Goal: Complete application form

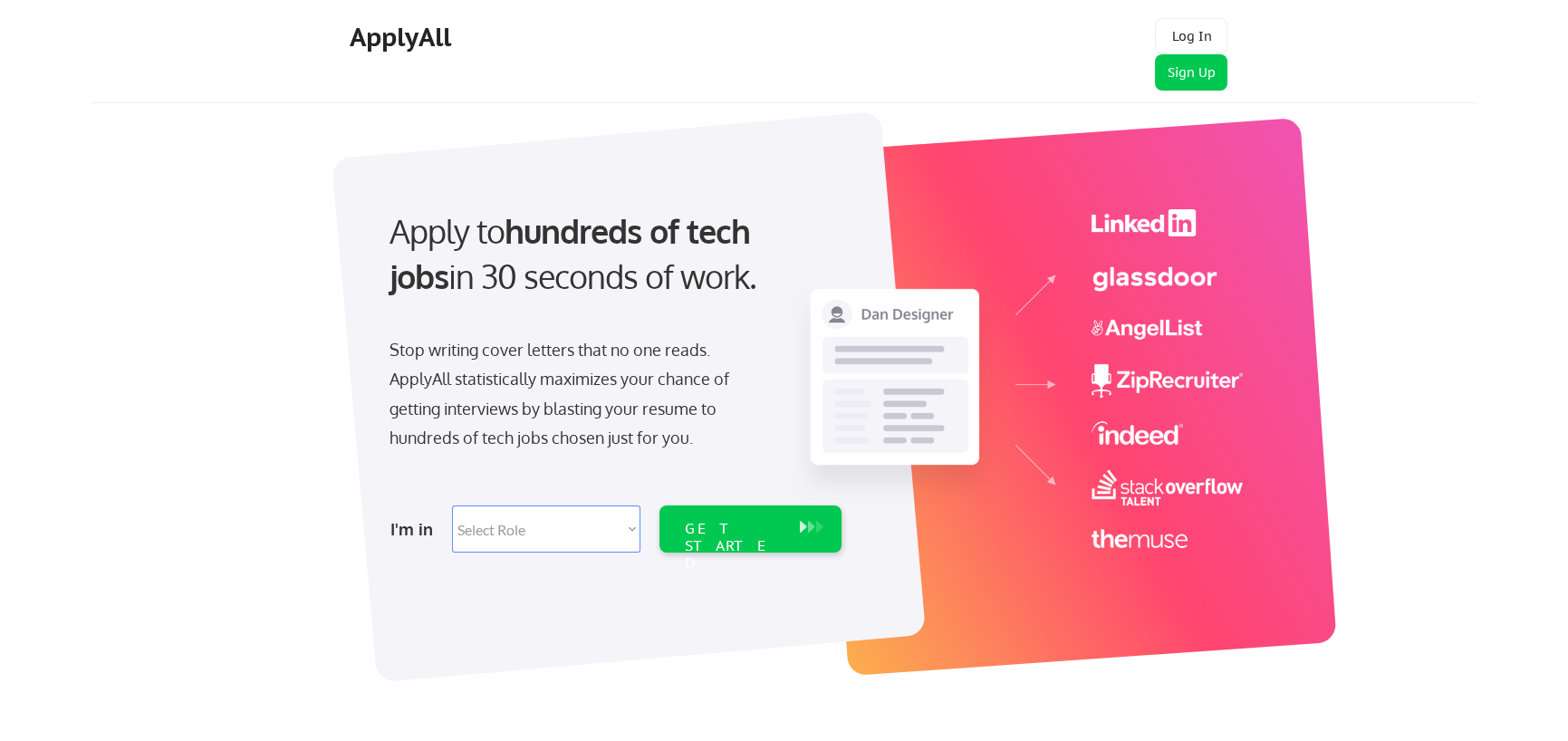
click at [586, 524] on select "Select Role Software Engineering Product Management Customer Success Sales UI/U…" at bounding box center [547, 529] width 189 height 47
select select ""data_science___analytics""
click at [452, 505] on select "Select Role Software Engineering Product Management Customer Success Sales UI/U…" at bounding box center [547, 529] width 189 height 47
select select ""data_science___analytics""
click at [769, 524] on div "GET STARTED" at bounding box center [733, 546] width 97 height 53
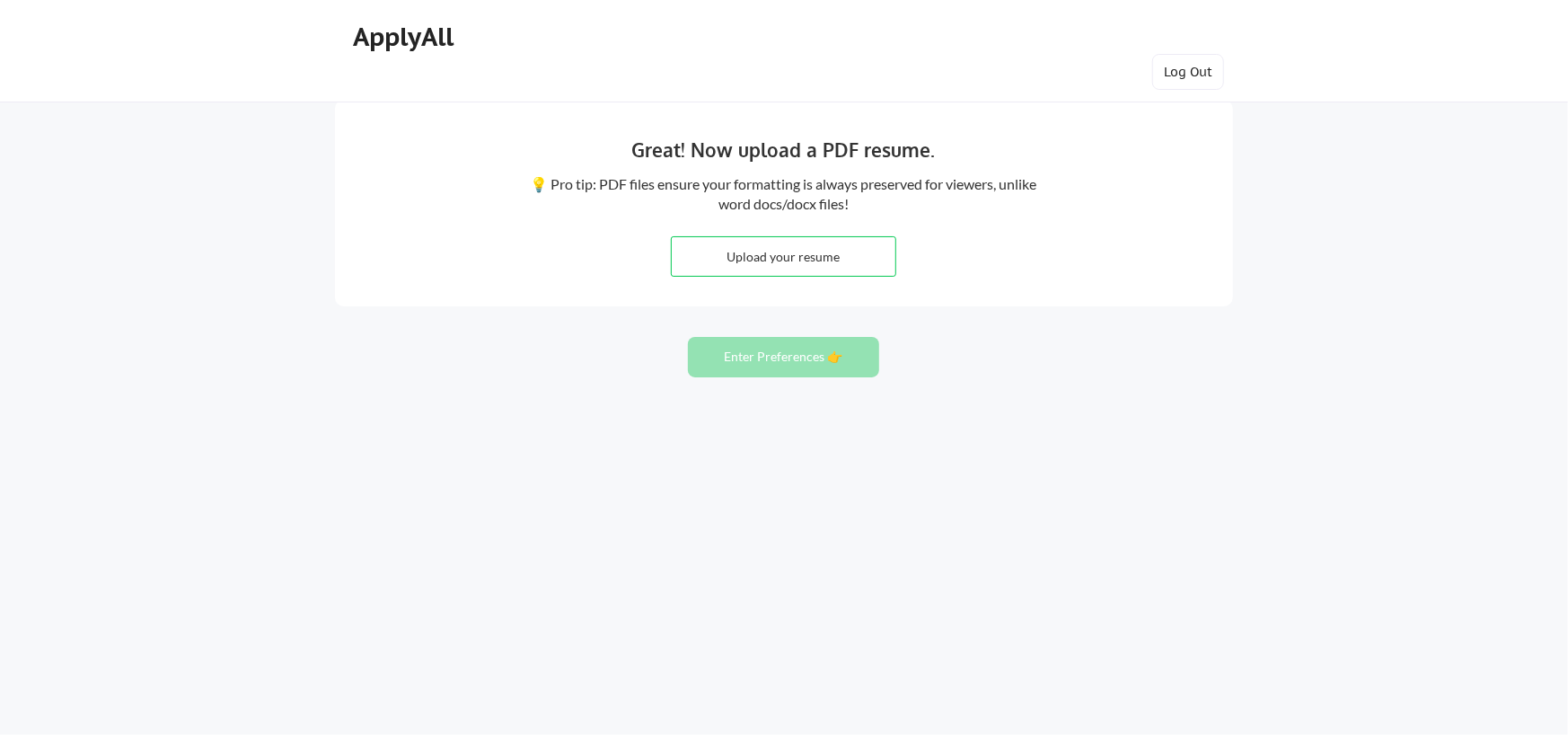
click at [795, 251] on input "file" at bounding box center [784, 256] width 224 height 39
type input "C:\fakepath\MukeshM_Resume.pdf"
click at [341, 0] on div at bounding box center [784, 0] width 1568 height 0
click at [828, 360] on button "Enter Preferences 👉" at bounding box center [784, 357] width 191 height 40
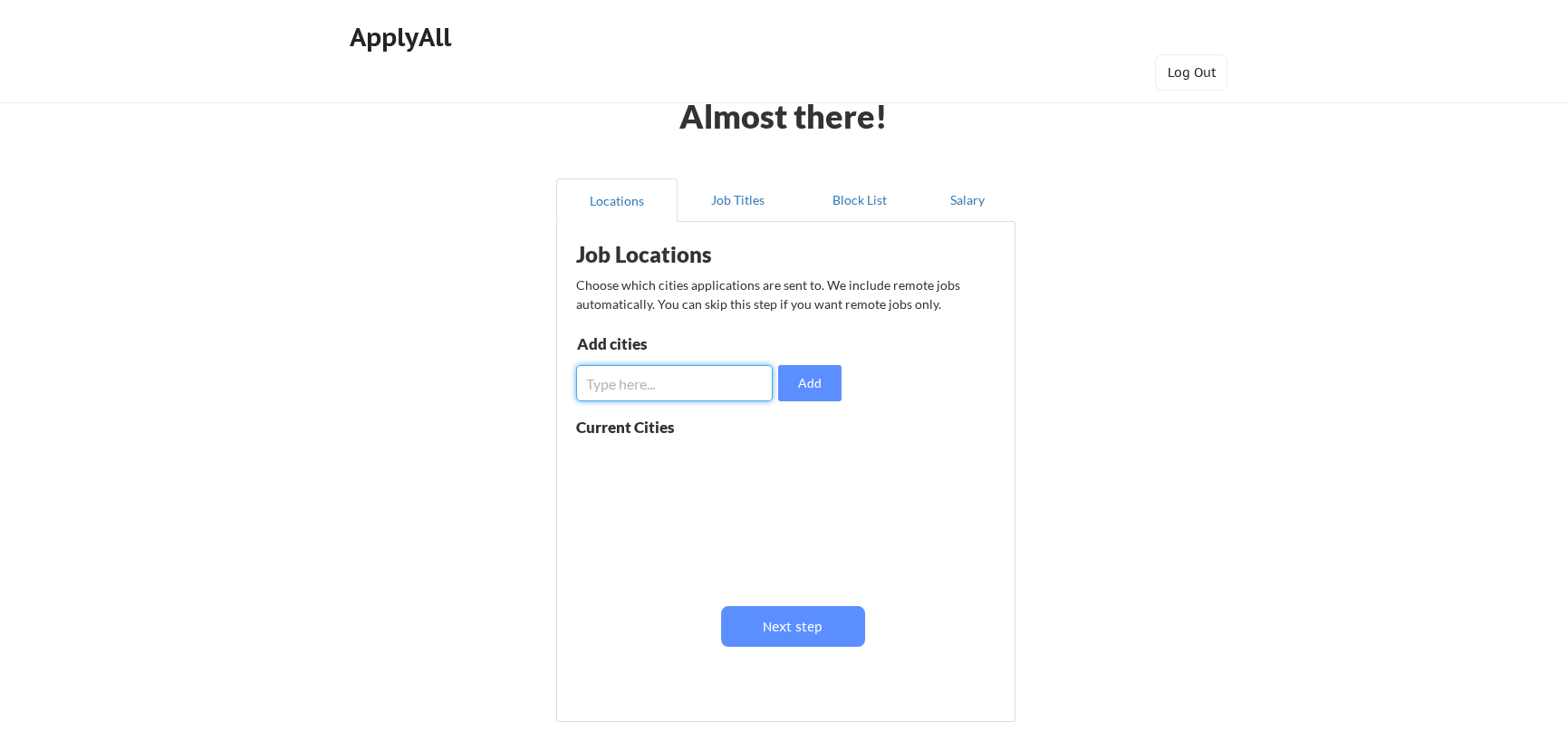
click at [642, 379] on input "input" at bounding box center [674, 383] width 197 height 36
click at [332, 0] on div at bounding box center [784, 0] width 1568 height 0
click at [348, 0] on div at bounding box center [784, 0] width 1568 height 0
click at [673, 380] on input "input" at bounding box center [674, 383] width 197 height 36
type input "B"
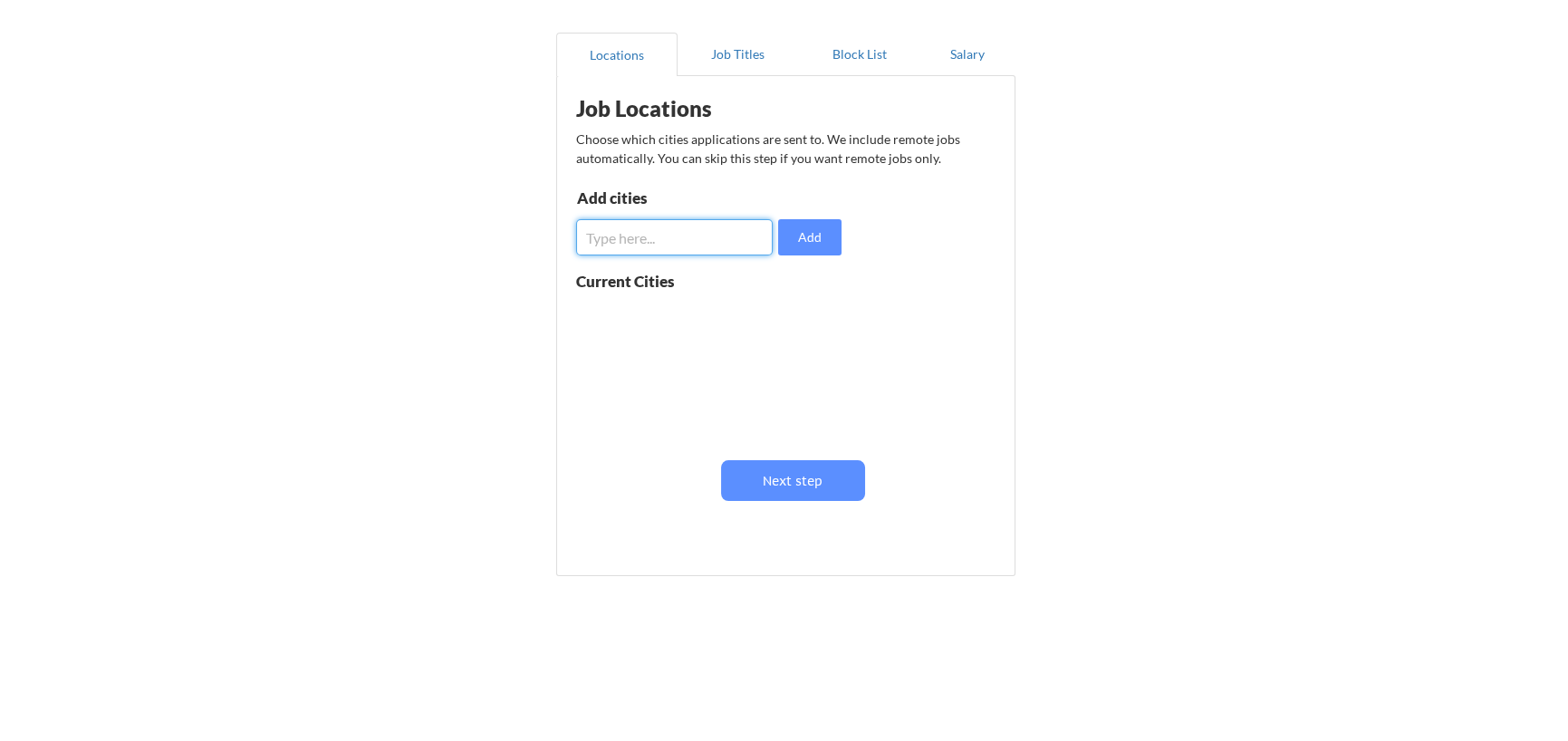
click at [643, 244] on input "input" at bounding box center [674, 237] width 197 height 36
type input "Bangalore"
click at [813, 242] on button "Add" at bounding box center [810, 237] width 63 height 36
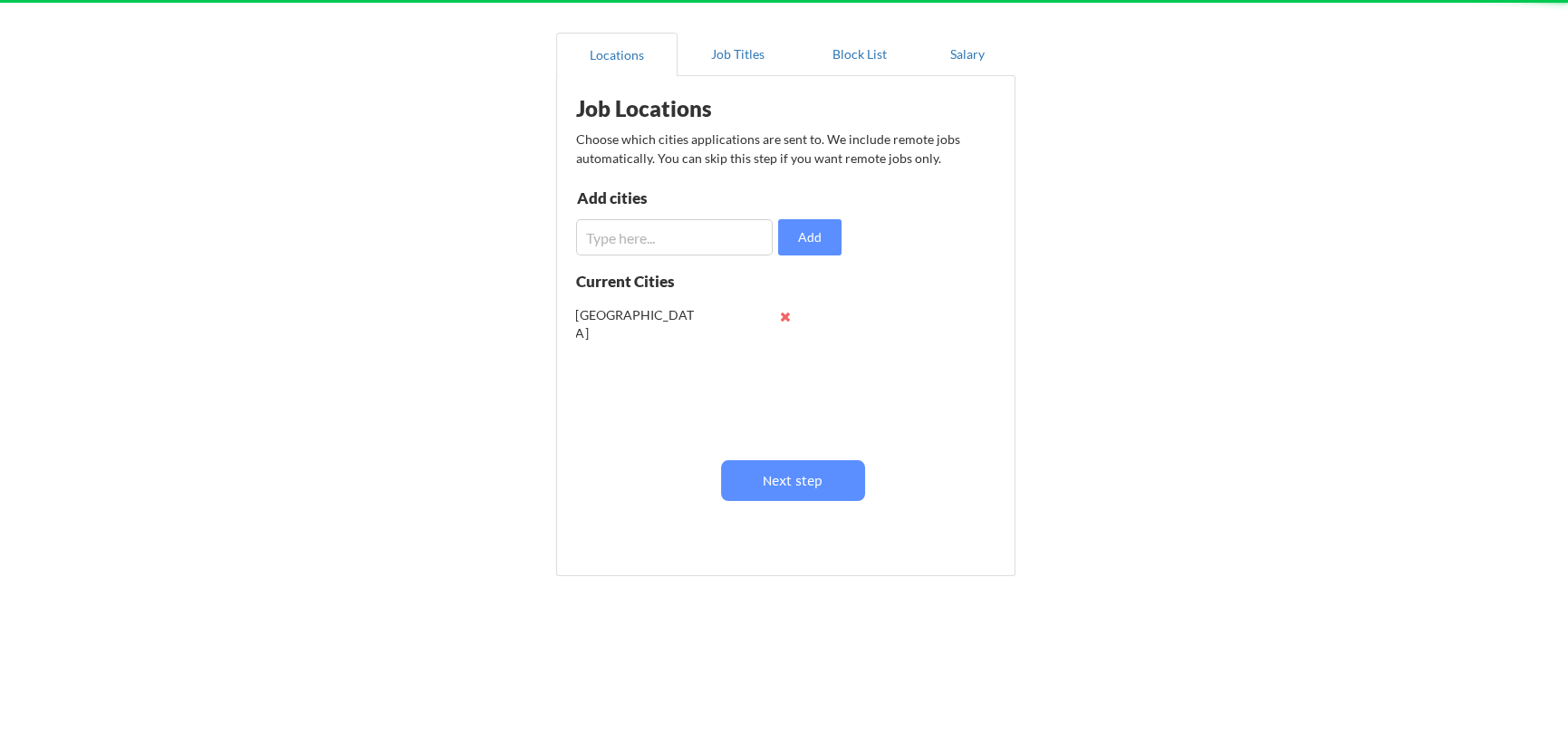
click at [621, 236] on input "input" at bounding box center [674, 237] width 197 height 36
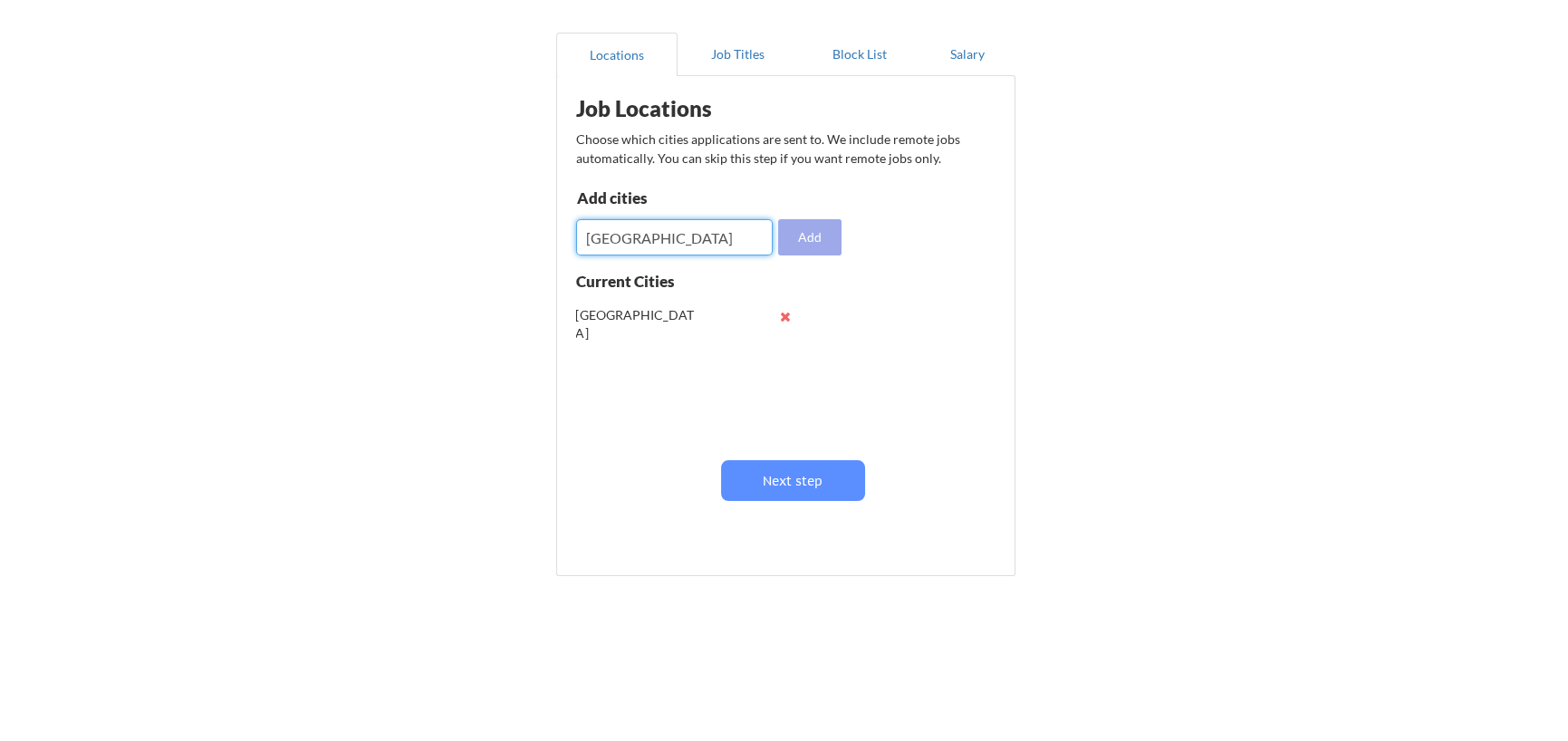
type input "Chennai"
click at [814, 244] on button "Add" at bounding box center [810, 237] width 63 height 36
click at [640, 239] on input "input" at bounding box center [674, 237] width 197 height 36
type input "Mumbai"
drag, startPoint x: 808, startPoint y: 244, endPoint x: 798, endPoint y: 249, distance: 11.2
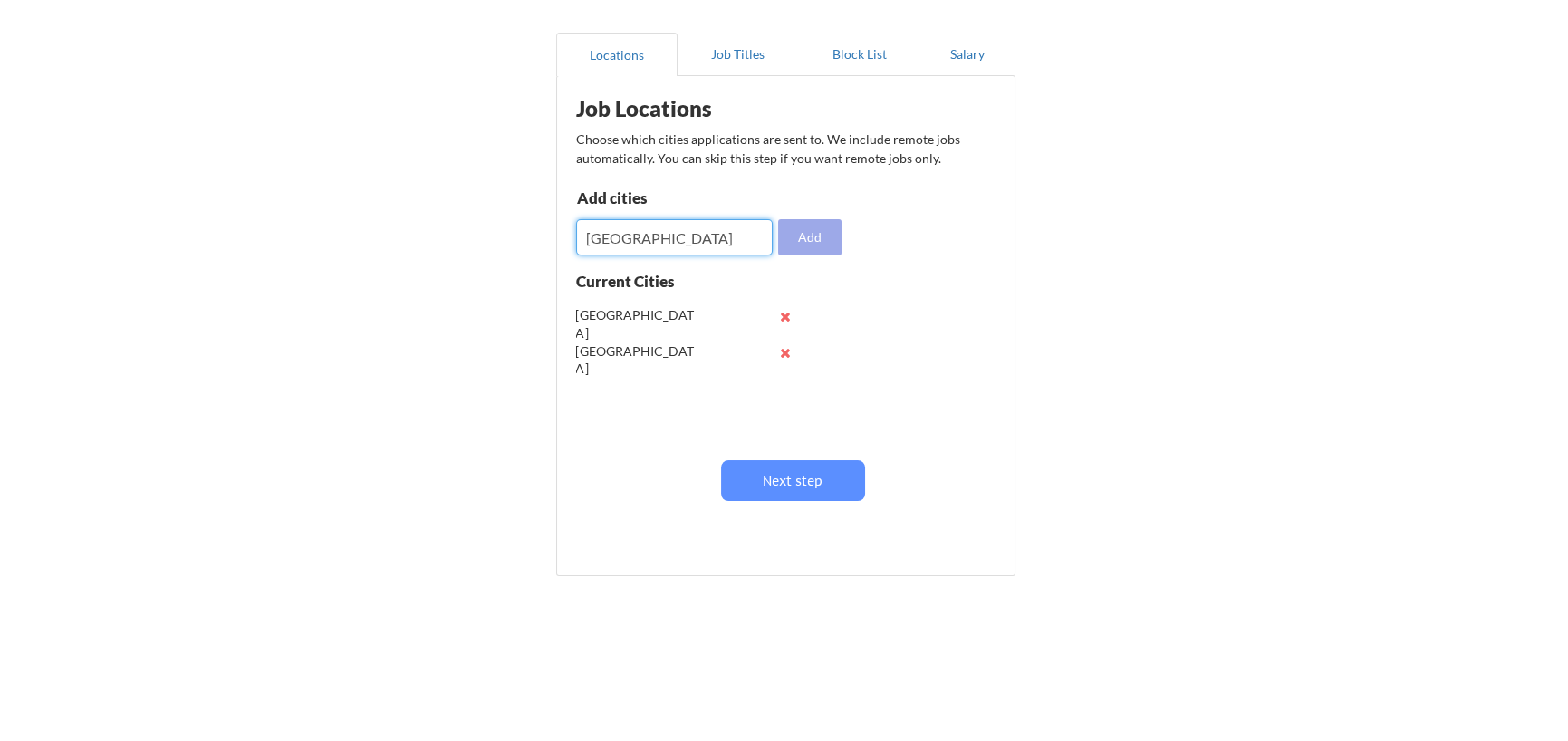
click at [808, 245] on button "Add" at bounding box center [810, 237] width 63 height 36
click at [605, 239] on input "input" at bounding box center [674, 237] width 197 height 36
drag, startPoint x: 662, startPoint y: 238, endPoint x: 498, endPoint y: 214, distance: 165.7
click at [498, 214] on div "Almost there! Locations Job Titles Block List Salary Job Locations Choose which…" at bounding box center [784, 298] width 1568 height 888
paste input "Hyderabad"
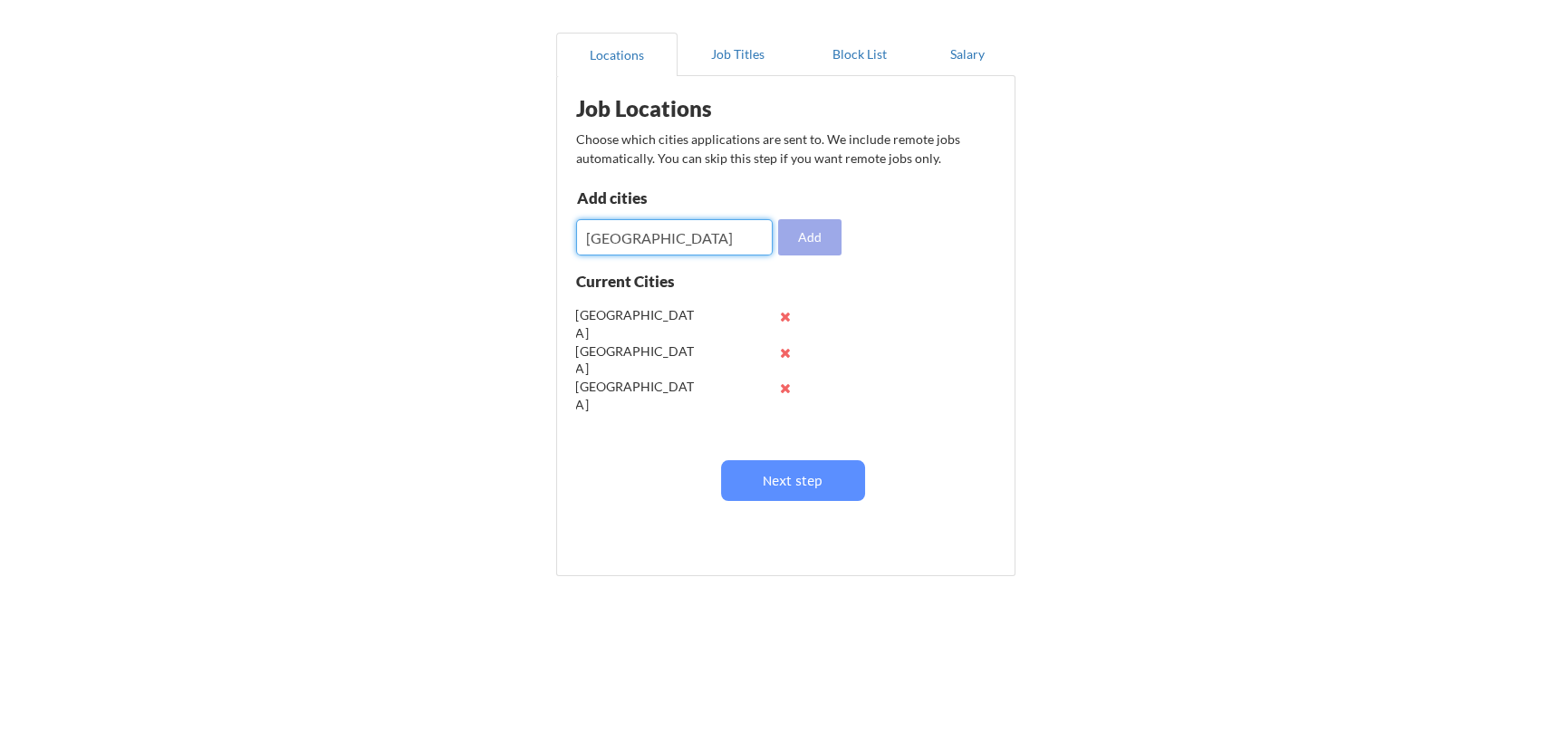
type input "Hyderabad"
click at [815, 230] on button "Add" at bounding box center [810, 237] width 63 height 36
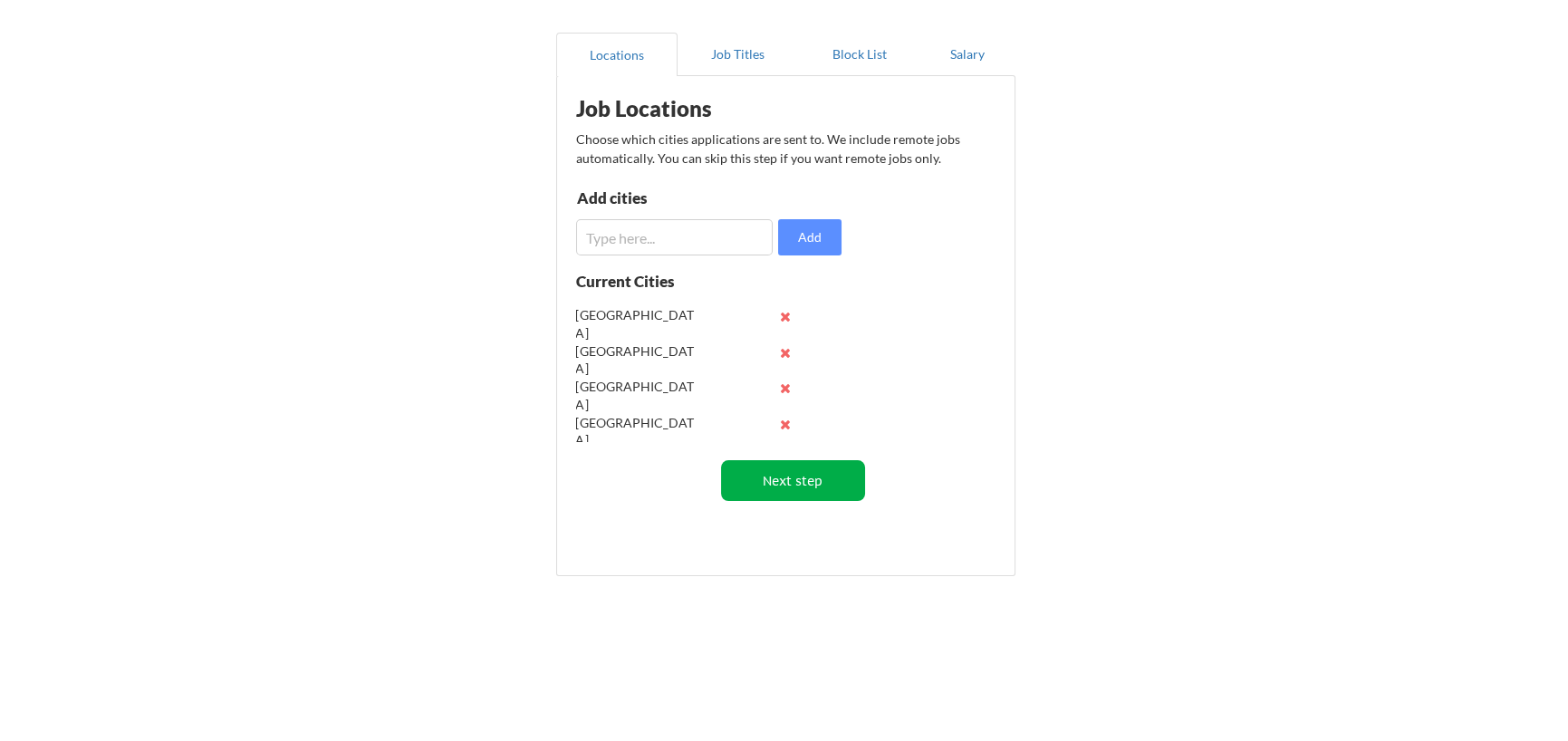
click at [791, 470] on button "Next step" at bounding box center [793, 480] width 144 height 41
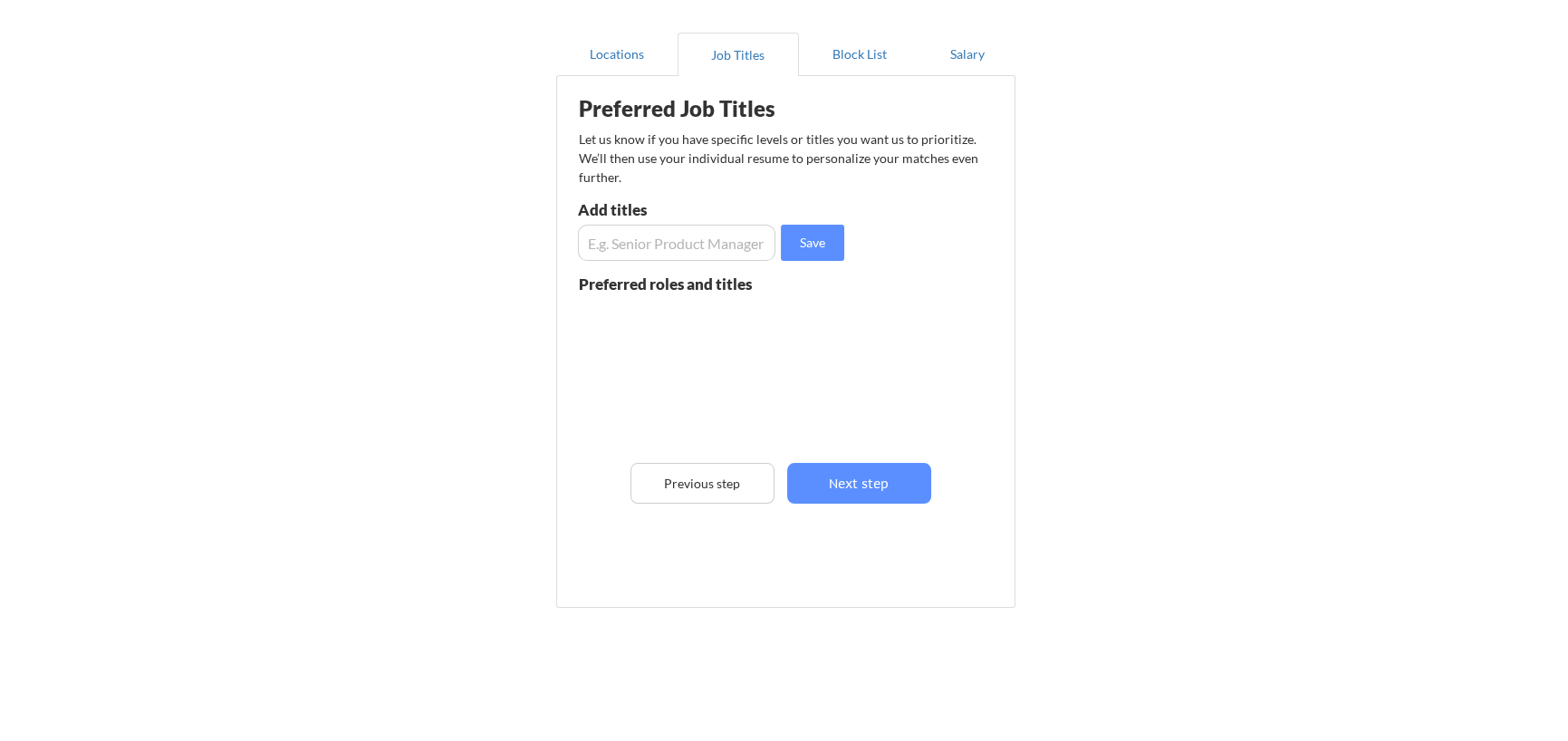
click at [655, 245] on input "input" at bounding box center [677, 243] width 198 height 36
type input "Data Engineer"
click at [817, 239] on button "Save" at bounding box center [813, 243] width 63 height 36
click at [615, 235] on input "input" at bounding box center [677, 243] width 198 height 36
type input "Python Developer"
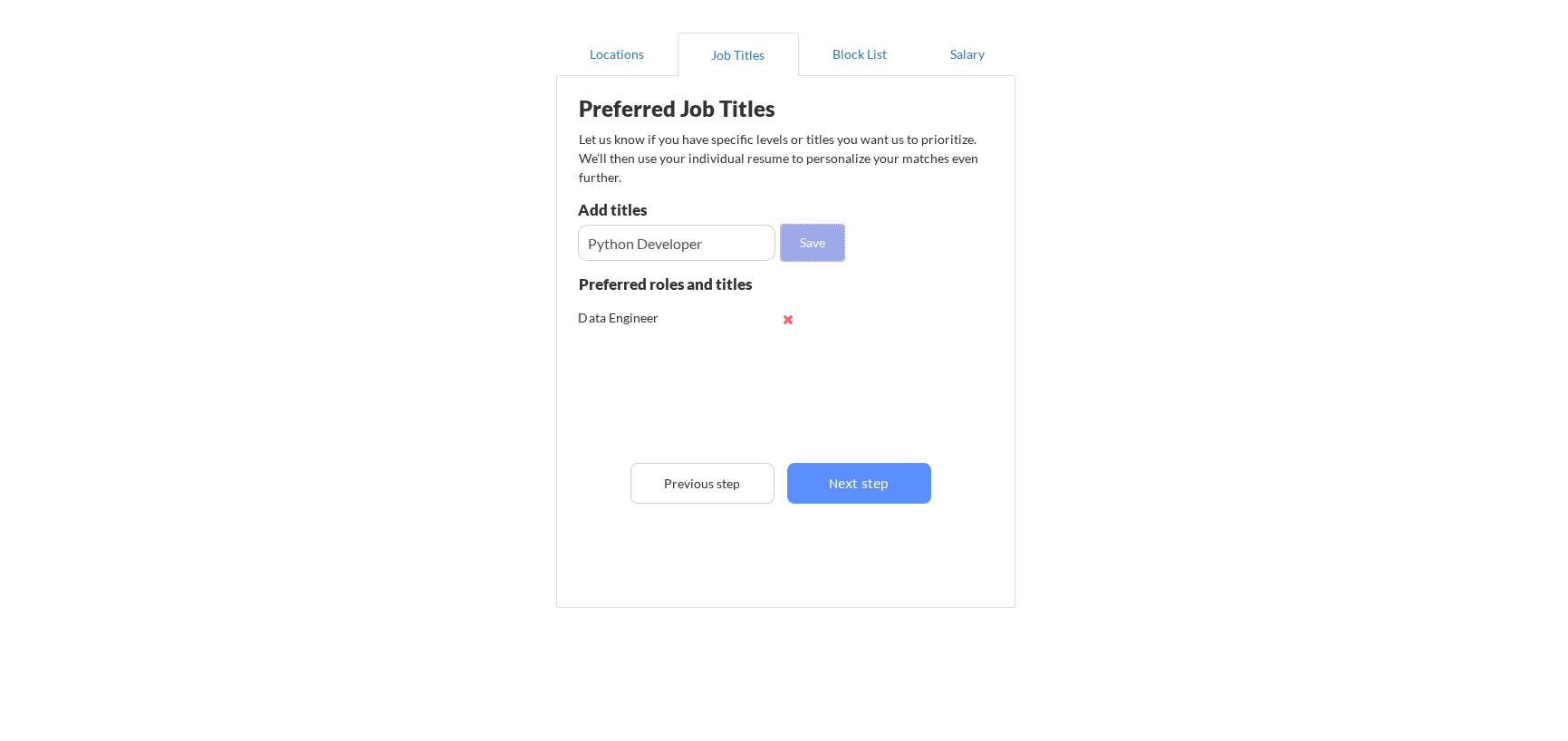
click at [799, 246] on button "Save" at bounding box center [813, 243] width 63 height 36
click at [666, 248] on input "input" at bounding box center [677, 243] width 198 height 36
type input "Devops Engineer"
click at [808, 246] on button "Save" at bounding box center [813, 243] width 63 height 36
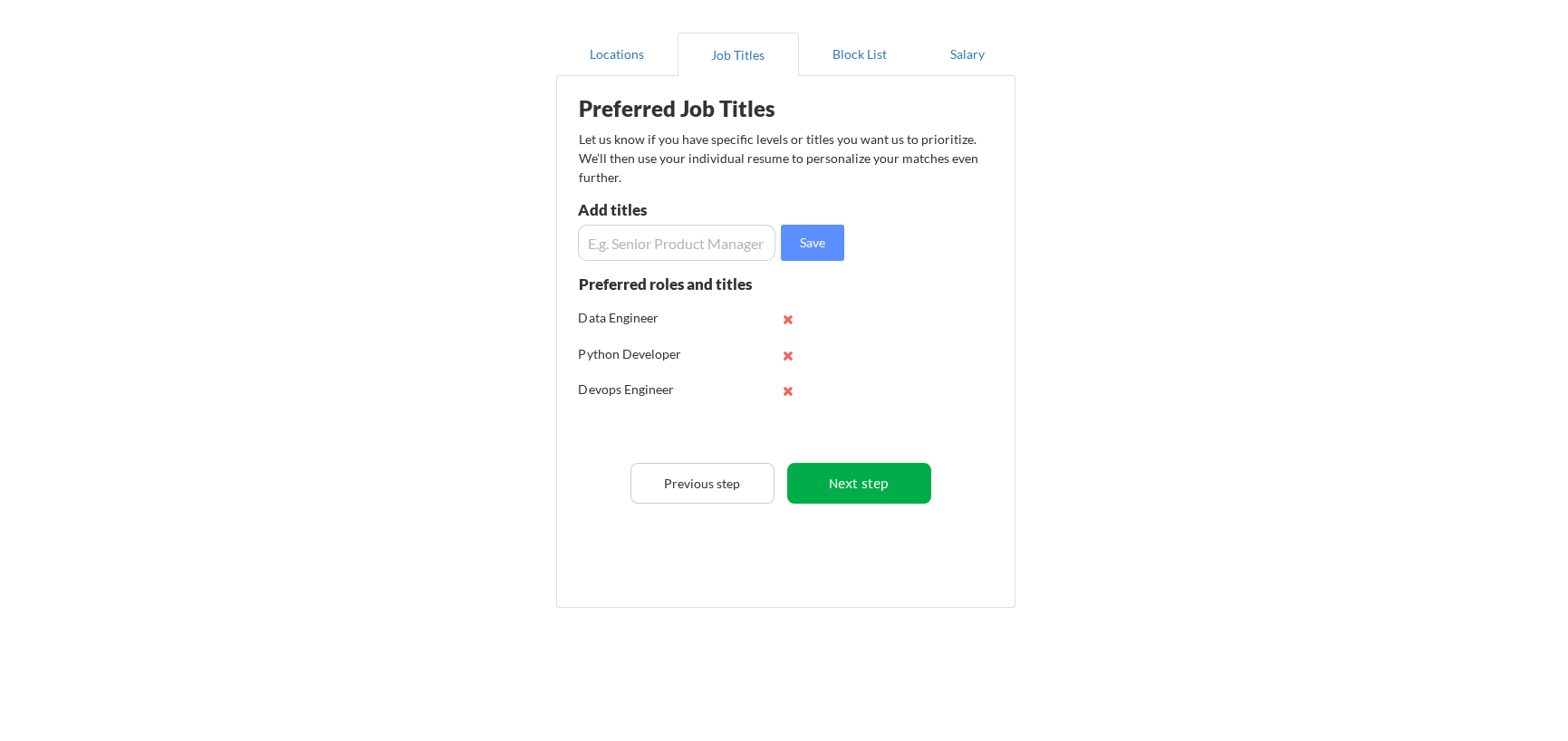
click at [866, 495] on button "Next step" at bounding box center [859, 483] width 144 height 41
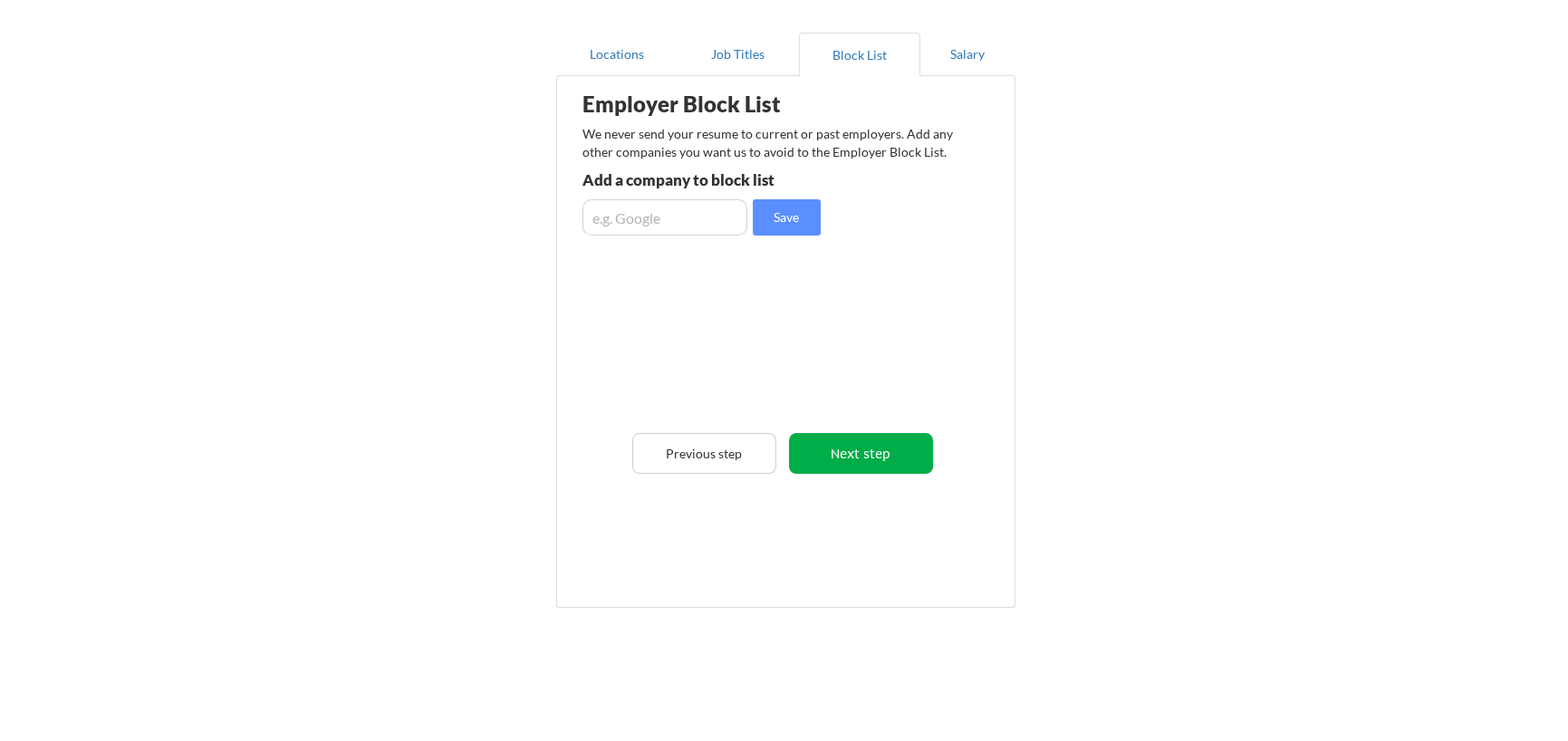
click at [840, 452] on button "Next step" at bounding box center [861, 453] width 144 height 41
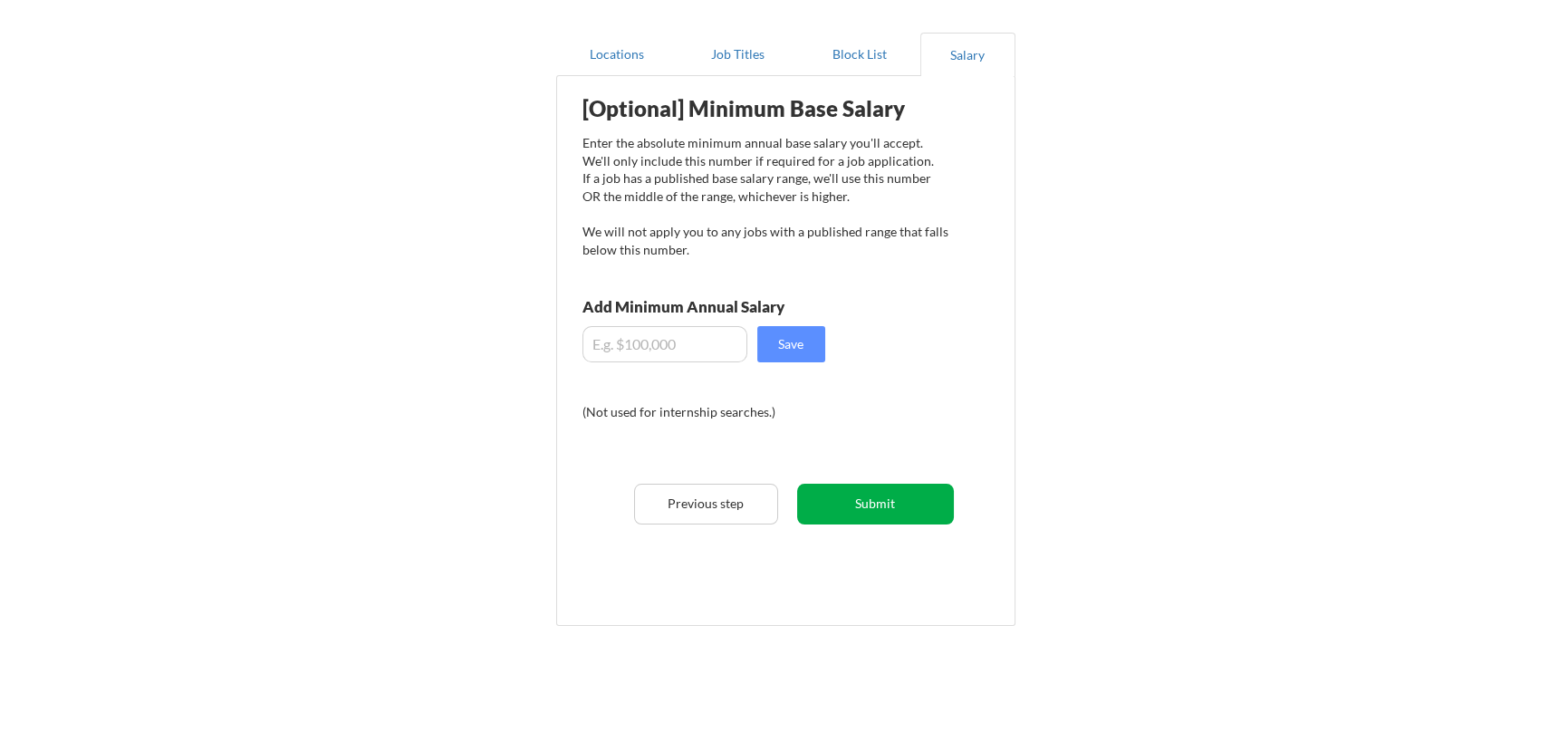
click at [849, 505] on button "Submit" at bounding box center [876, 504] width 157 height 41
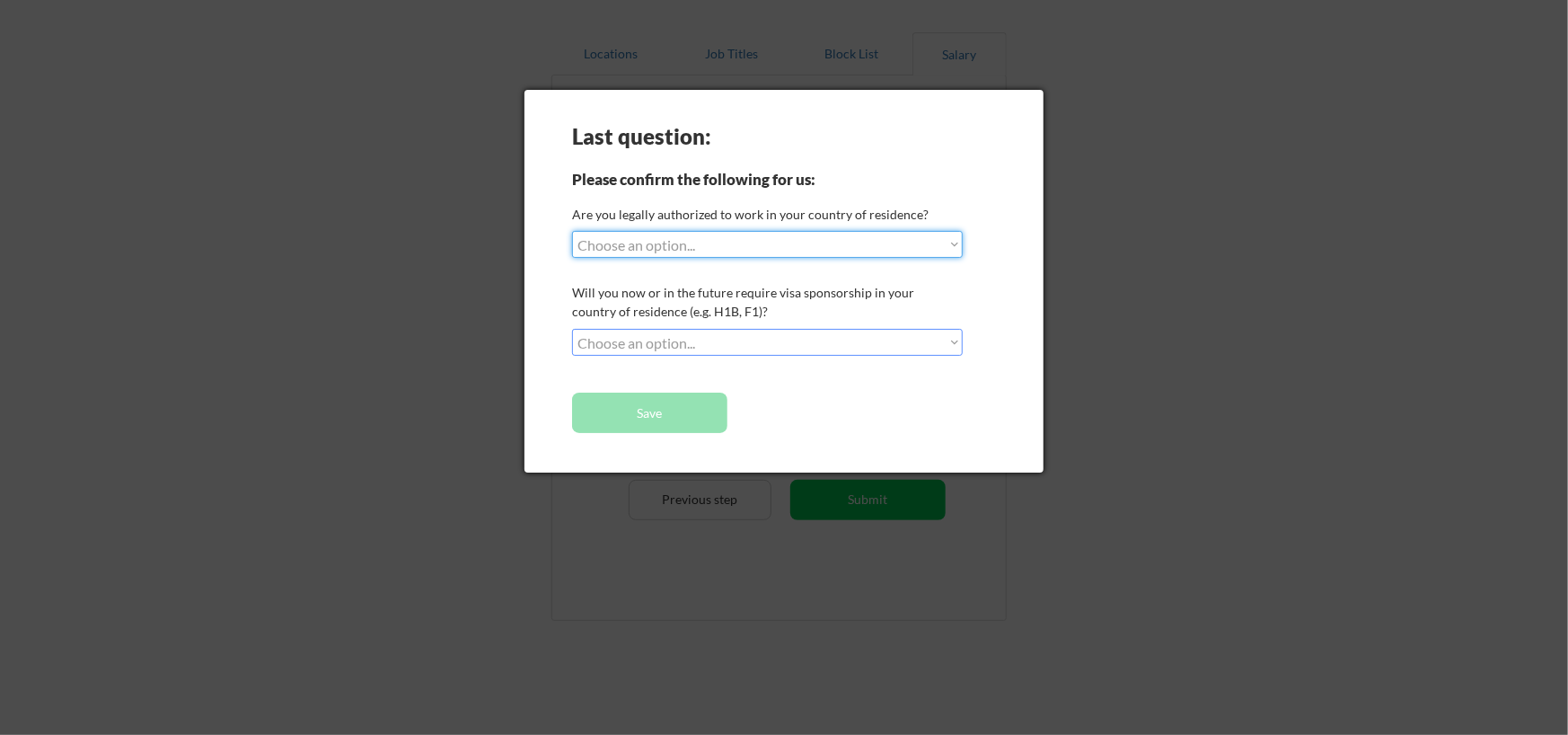
click at [719, 250] on select "Choose an option... Yes, I am a US Citizen Yes, I am a Canadian Citizen Yes, I …" at bounding box center [767, 244] width 391 height 27
select select ""no__i_am_not__yet__authorized""
click at [572, 231] on select "Choose an option... Yes, I am a US Citizen Yes, I am a Canadian Citizen Yes, I …" at bounding box center [767, 244] width 391 height 27
click at [687, 337] on select "Choose an option... No, I will not need sponsorship Yes, I will need sponsorship" at bounding box center [767, 342] width 391 height 27
select select ""yes__i_will_need_sponsorship""
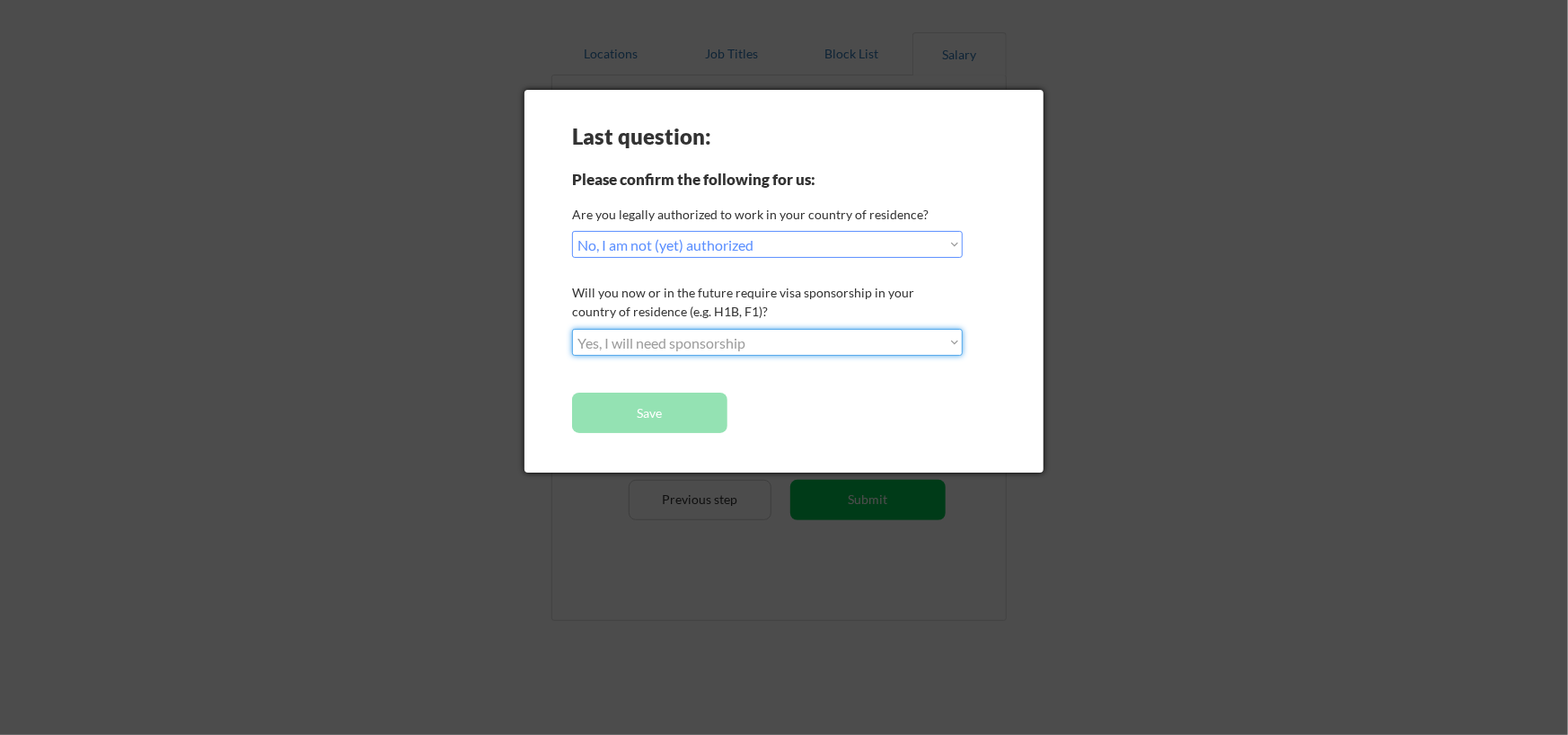
click at [572, 329] on select "Choose an option... No, I will not need sponsorship Yes, I will need sponsorship" at bounding box center [767, 342] width 391 height 27
click at [665, 411] on button "Save" at bounding box center [650, 412] width 155 height 40
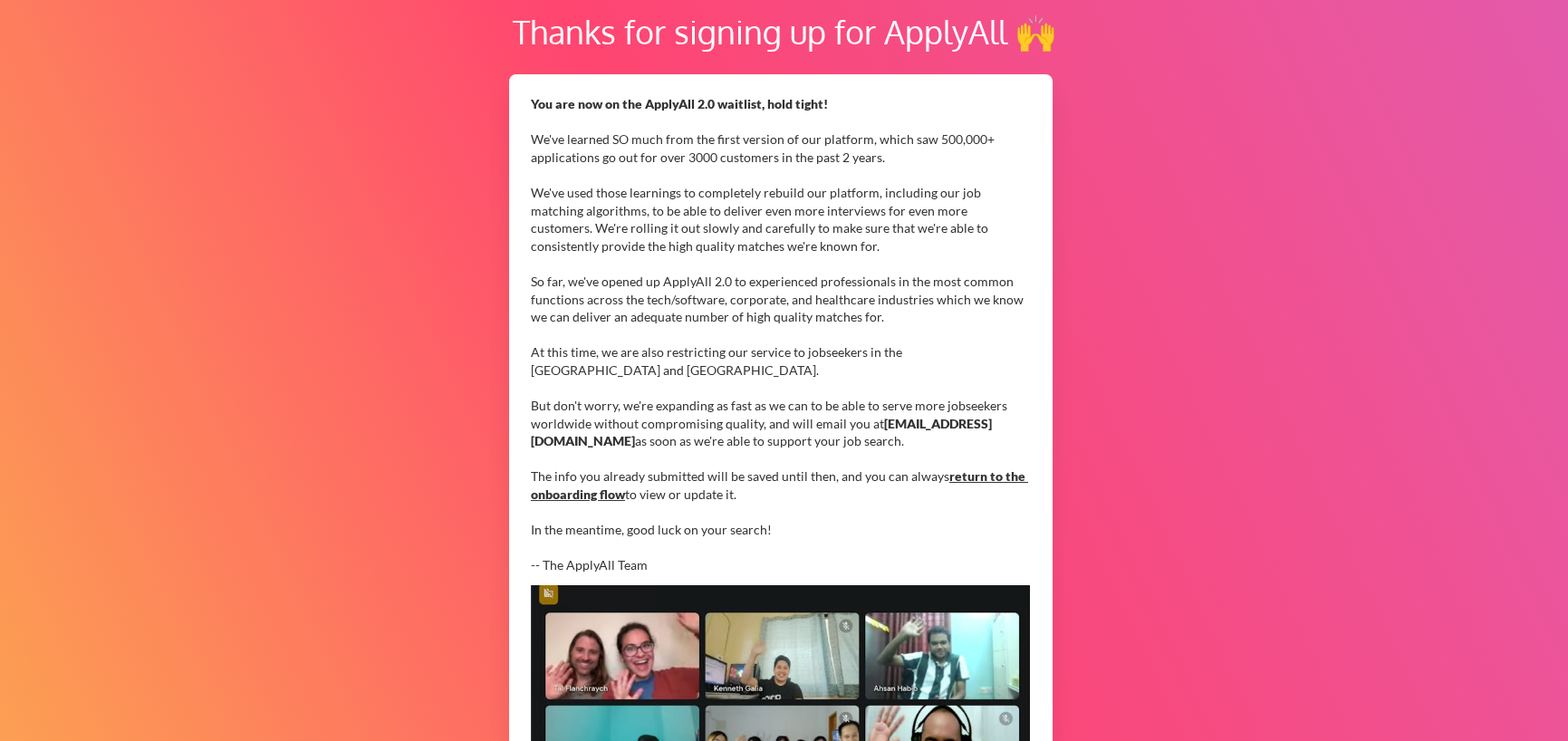
scroll to position [181, 0]
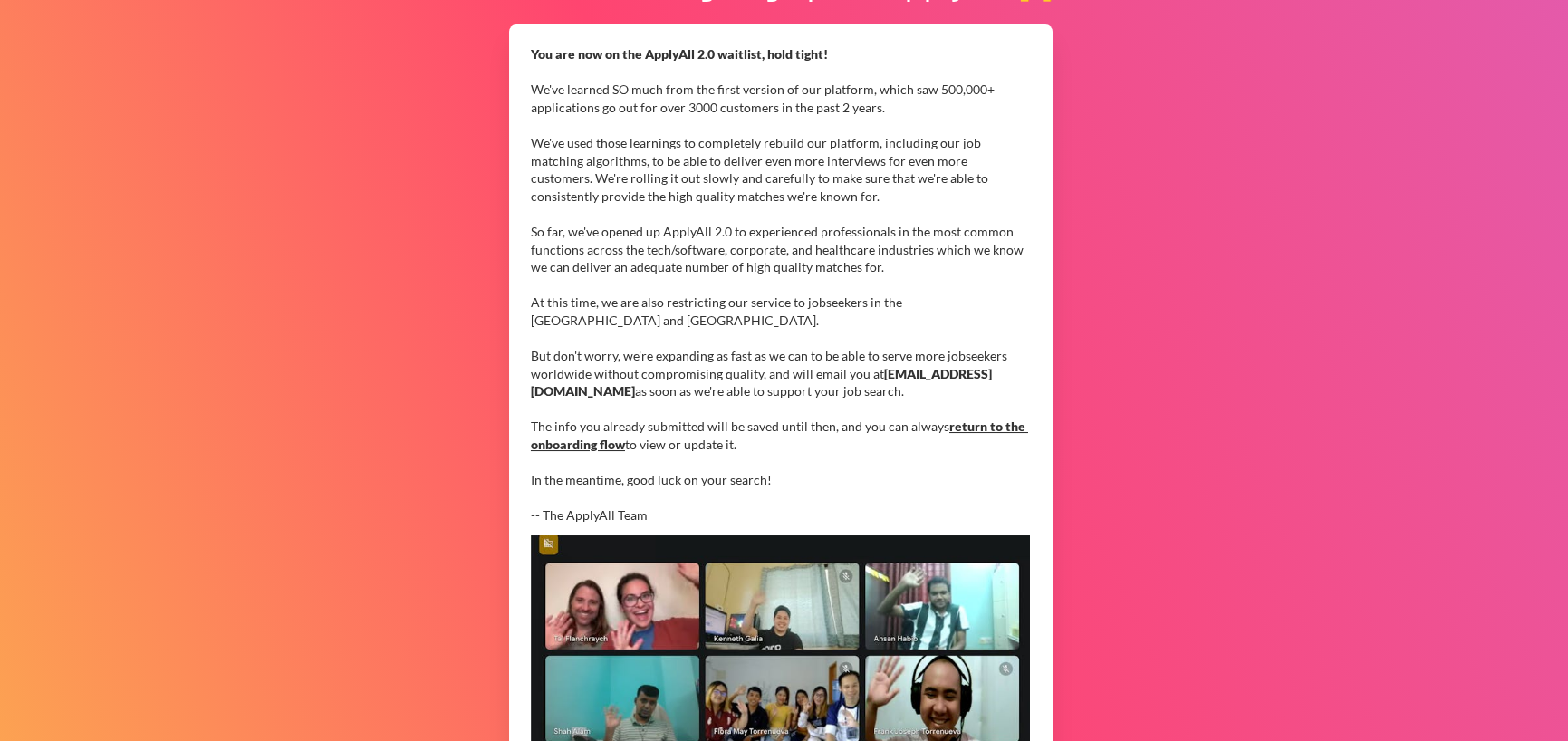
click at [993, 423] on link "return to the onboarding flow" at bounding box center [779, 435] width 498 height 34
